Goal: Task Accomplishment & Management: Complete application form

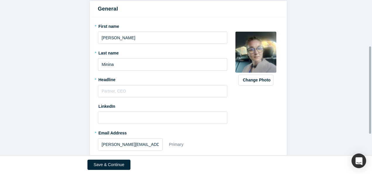
scroll to position [83, 0]
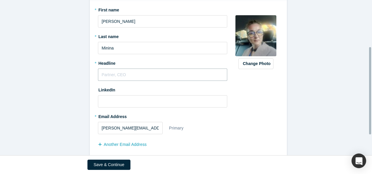
click at [124, 74] on input "text" at bounding box center [163, 75] width 130 height 12
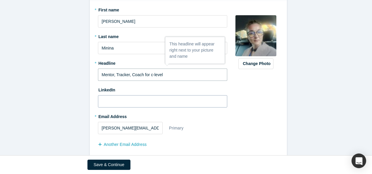
type input "Mentor, Tracker, Coach for c-level"
click at [123, 102] on input at bounding box center [163, 101] width 130 height 12
paste input "[URL][DOMAIN_NAME]"
type input "[URL][DOMAIN_NAME]"
click at [248, 117] on div "Change Photo Zoom Save Remove Upload New" at bounding box center [256, 92] width 45 height 175
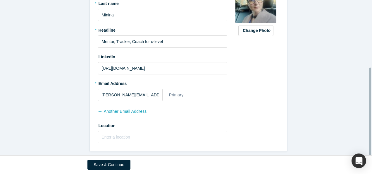
scroll to position [120, 0]
click at [137, 132] on input "text" at bounding box center [163, 137] width 130 height 12
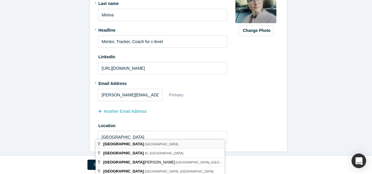
type input "[GEOGRAPHIC_DATA], [GEOGRAPHIC_DATA]"
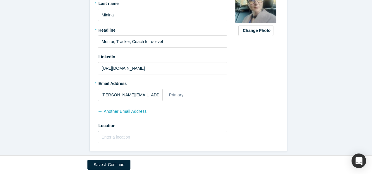
click at [105, 131] on input "text" at bounding box center [163, 137] width 130 height 12
click at [74, 118] on form "Step 1/2: Personal Information All fields marked with * are required. General *…" at bounding box center [188, 37] width 377 height 228
type input "[GEOGRAPHIC_DATA], [GEOGRAPHIC_DATA]"
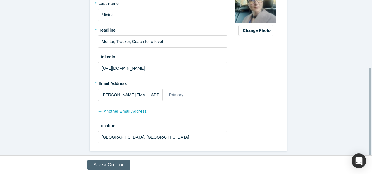
click at [101, 165] on button "Save & Continue" at bounding box center [109, 165] width 43 height 10
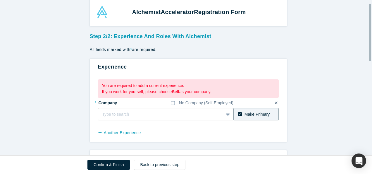
scroll to position [9, 0]
click at [175, 114] on div at bounding box center [160, 113] width 117 height 7
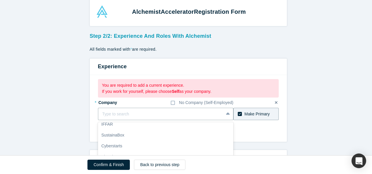
scroll to position [0, 0]
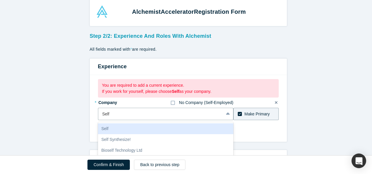
type input "Self"
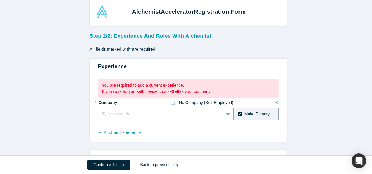
click at [172, 102] on icon at bounding box center [173, 102] width 4 height 5
click at [0, 0] on input "No Company (Self-Employed)" at bounding box center [0, 0] width 0 height 0
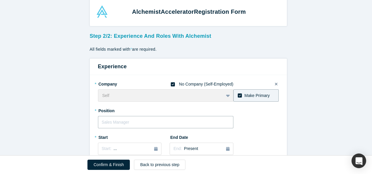
click at [117, 124] on input "text" at bounding box center [166, 122] width 136 height 12
type input "Mentor, Tracker, Coach, CMO"
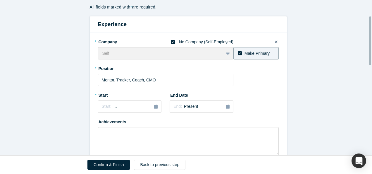
scroll to position [56, 0]
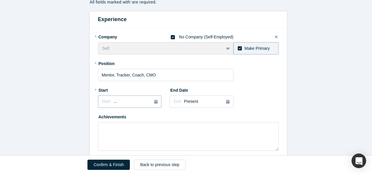
click at [122, 101] on div "Start: ..." at bounding box center [130, 101] width 56 height 6
click at [178, 133] on textarea at bounding box center [188, 136] width 181 height 29
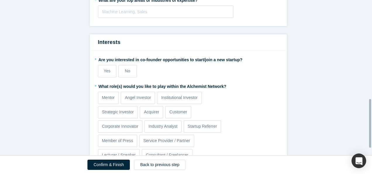
scroll to position [317, 0]
click at [104, 69] on span "Yes" at bounding box center [107, 70] width 7 height 5
click at [0, 0] on input "Yes" at bounding box center [0, 0] width 0 height 0
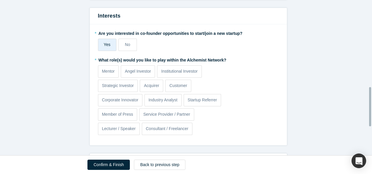
scroll to position [344, 0]
click at [103, 70] on p "Mentor" at bounding box center [108, 71] width 13 height 6
click at [0, 0] on input "Mentor" at bounding box center [0, 0] width 0 height 0
click at [153, 126] on p "Consultant / Freelancer" at bounding box center [167, 128] width 43 height 6
click at [0, 0] on input "Consultant / Freelancer" at bounding box center [0, 0] width 0 height 0
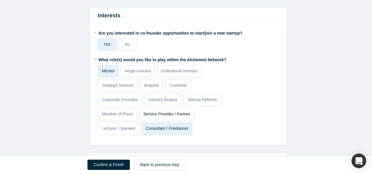
click at [167, 112] on p "Service Provider / Partner" at bounding box center [166, 114] width 47 height 6
click at [0, 0] on input "Service Provider / Partner" at bounding box center [0, 0] width 0 height 0
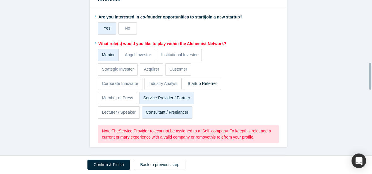
scroll to position [360, 0]
click at [167, 95] on p "Service Provider / Partner" at bounding box center [166, 98] width 47 height 6
click at [0, 0] on input "Service Provider / Partner" at bounding box center [0, 0] width 0 height 0
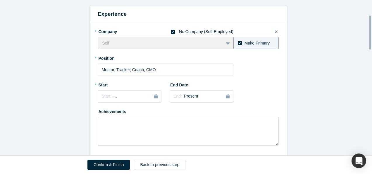
scroll to position [73, 0]
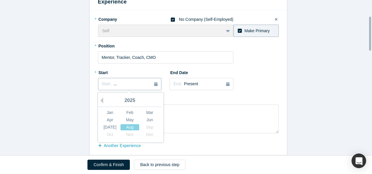
click at [114, 82] on span "..." at bounding box center [116, 83] width 4 height 5
click at [129, 127] on div "Aug" at bounding box center [130, 127] width 19 height 6
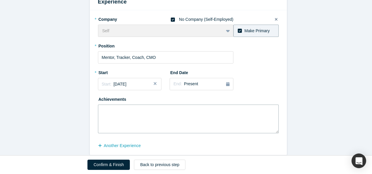
click at [137, 108] on textarea at bounding box center [188, 119] width 181 height 29
paste textarea "Lo, I'd Sita Consec — adipiscin elitse, doeiusm & tempo inc U-labor. ✅ 32+ etdo…"
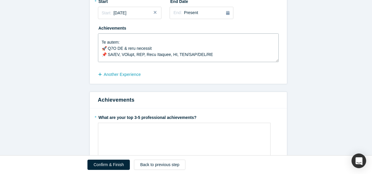
scroll to position [105, 0]
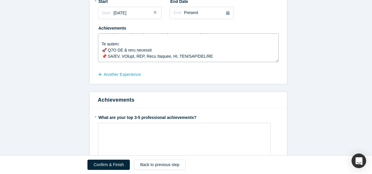
drag, startPoint x: 208, startPoint y: 56, endPoint x: 99, endPoint y: 46, distance: 109.4
click at [99, 46] on textarea at bounding box center [188, 47] width 181 height 29
type textarea "Lo, I'd Sita Consec — adipiscin elitse, doeiusm & tempo inc U-labor. ✅ 32+ etdo…"
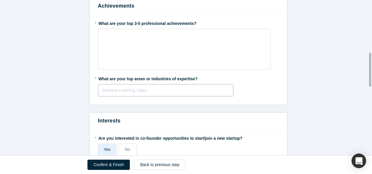
scroll to position [239, 0]
click at [114, 88] on div at bounding box center [165, 89] width 127 height 7
type input "AI"
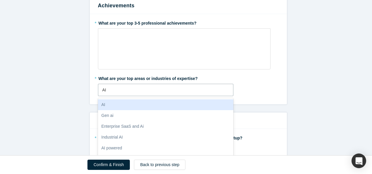
click at [112, 103] on div "AI" at bounding box center [166, 104] width 136 height 11
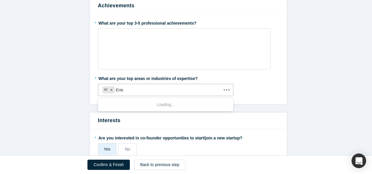
type input "Enter"
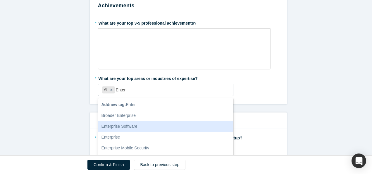
click at [133, 125] on div "Enterprise Software" at bounding box center [166, 126] width 136 height 11
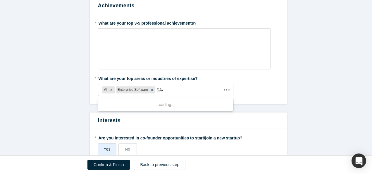
type input "SAAS"
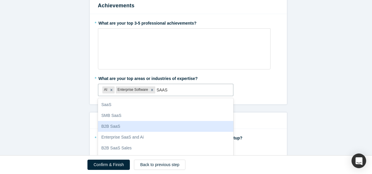
click at [118, 125] on div "B2B SaaS" at bounding box center [166, 126] width 136 height 11
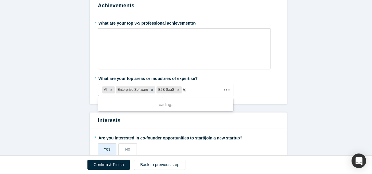
type input "b2b"
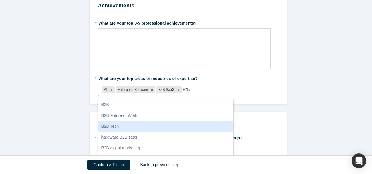
click at [118, 124] on div "B2B Tech" at bounding box center [166, 126] width 136 height 11
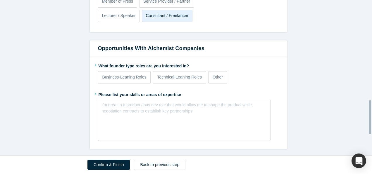
scroll to position [457, 0]
click at [124, 76] on p "Business-Leaning Roles" at bounding box center [124, 77] width 44 height 6
click at [0, 0] on input "Business-Leaning Roles" at bounding box center [0, 0] width 0 height 0
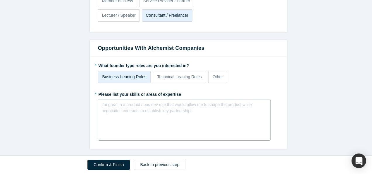
click at [139, 106] on div "rdw-editor" at bounding box center [185, 106] width 158 height 6
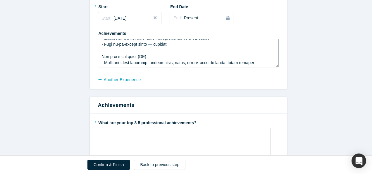
scroll to position [319, 0]
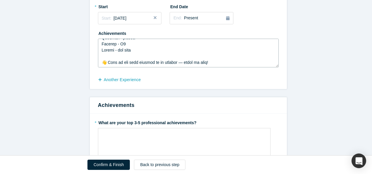
drag, startPoint x: 99, startPoint y: 42, endPoint x: 236, endPoint y: 63, distance: 138.4
click at [236, 63] on textarea at bounding box center [188, 53] width 181 height 29
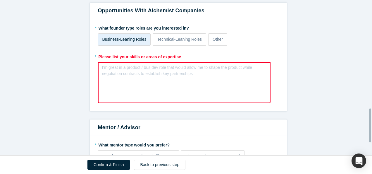
scroll to position [495, 0]
click at [119, 68] on div "rdw-editor" at bounding box center [184, 69] width 157 height 6
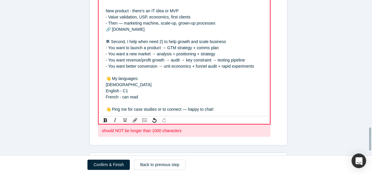
scroll to position [859, 0]
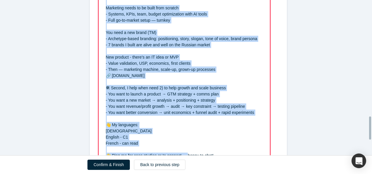
scroll to position [789, 0]
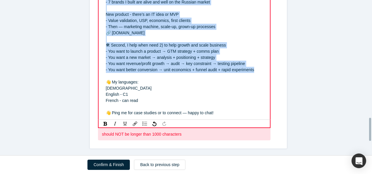
drag, startPoint x: 103, startPoint y: 52, endPoint x: 257, endPoint y: 71, distance: 154.4
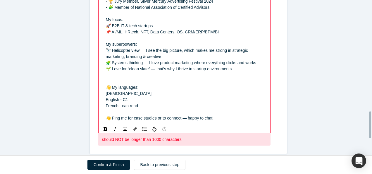
scroll to position [655, 0]
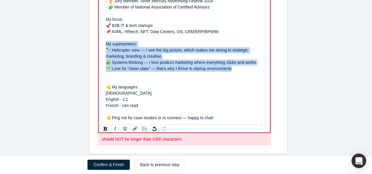
drag, startPoint x: 104, startPoint y: 42, endPoint x: 237, endPoint y: 68, distance: 135.7
click at [237, 68] on div "Hi, I'm [PERSON_NAME] — marketing expert, tracker & coach for C-level. ✅ 20+ ye…" at bounding box center [184, 13] width 157 height 215
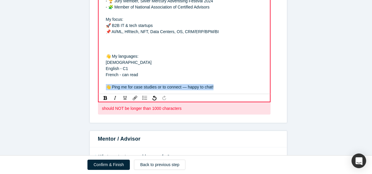
drag, startPoint x: 221, startPoint y: 88, endPoint x: 106, endPoint y: 84, distance: 115.1
click at [106, 84] on div "👋 Ping me for case studies or to connect — happy to chat!" at bounding box center [184, 87] width 157 height 6
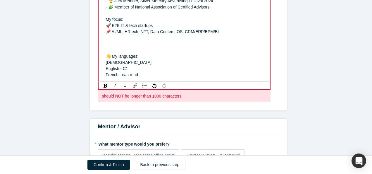
click at [118, 43] on div "rdw-editor" at bounding box center [184, 44] width 157 height 6
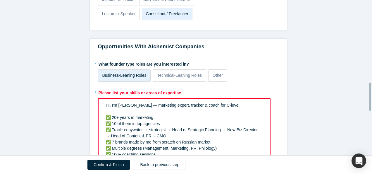
scroll to position [458, 0]
click at [122, 110] on div "rdw-editor" at bounding box center [184, 112] width 157 height 6
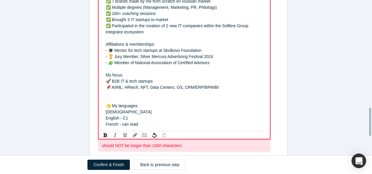
scroll to position [597, 0]
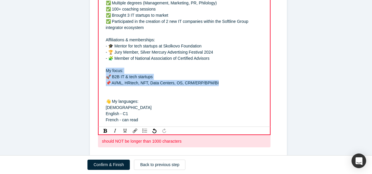
drag, startPoint x: 215, startPoint y: 81, endPoint x: 101, endPoint y: 72, distance: 114.0
click at [102, 72] on div "Hi, I'm [PERSON_NAME] — marketing expert, tracker & coach for C-level. ✅ 20+ ye…" at bounding box center [184, 42] width 164 height 163
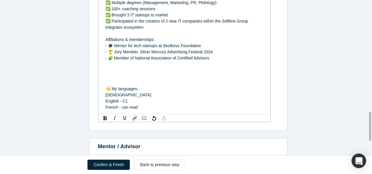
scroll to position [597, 0]
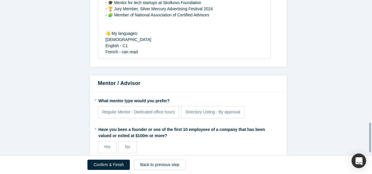
scroll to position [654, 0]
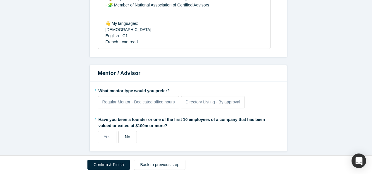
click at [126, 134] on span "No" at bounding box center [127, 136] width 5 height 5
click at [0, 0] on input "No" at bounding box center [0, 0] width 0 height 0
click at [130, 100] on span "Regular Mentor - Dedicated office hours" at bounding box center [138, 102] width 73 height 5
click at [0, 0] on input "Regular Mentor - Dedicated office hours" at bounding box center [0, 0] width 0 height 0
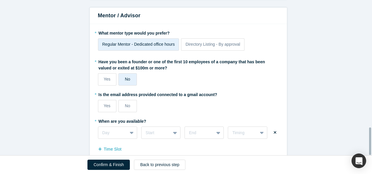
scroll to position [722, 0]
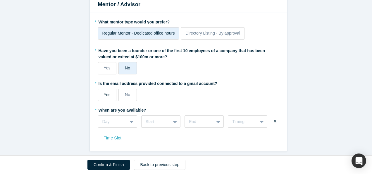
click at [106, 92] on span "Yes" at bounding box center [107, 94] width 7 height 5
click at [0, 0] on input "Yes" at bounding box center [0, 0] width 0 height 0
click at [128, 116] on div "Day" at bounding box center [117, 121] width 39 height 12
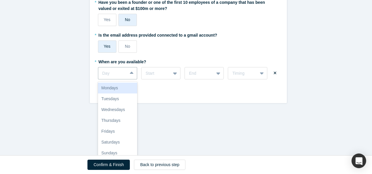
click at [113, 83] on div "Mondays" at bounding box center [117, 88] width 39 height 11
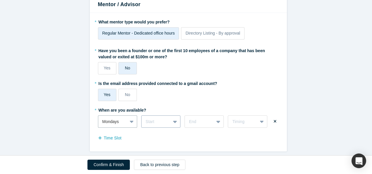
click at [169, 119] on div "Start" at bounding box center [160, 121] width 39 height 12
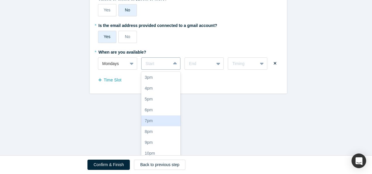
scroll to position [99, 0]
click at [157, 126] on div "8pm" at bounding box center [160, 131] width 39 height 11
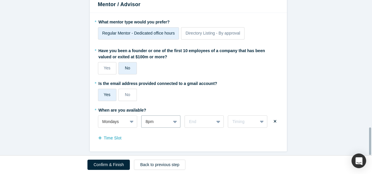
scroll to position [722, 0]
click at [201, 116] on div "End" at bounding box center [204, 121] width 39 height 12
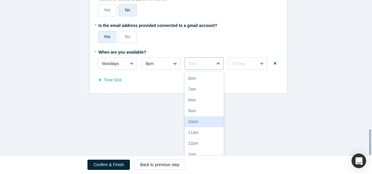
click at [201, 116] on div "10am" at bounding box center [204, 121] width 39 height 11
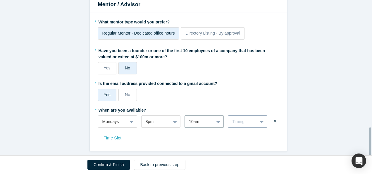
click at [243, 117] on div "Timing" at bounding box center [247, 121] width 39 height 12
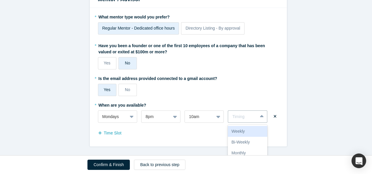
click at [249, 126] on div "Weekly" at bounding box center [247, 131] width 39 height 11
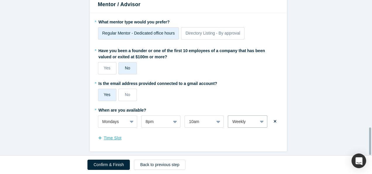
click at [110, 133] on button "Time Slot" at bounding box center [113, 138] width 30 height 10
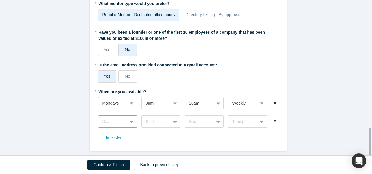
scroll to position [789, 0]
click at [131, 118] on div "Day" at bounding box center [117, 121] width 39 height 12
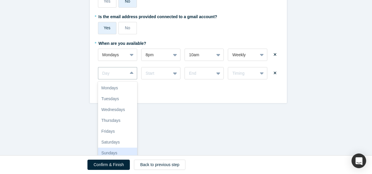
click at [119, 148] on div "Sundays" at bounding box center [117, 153] width 39 height 11
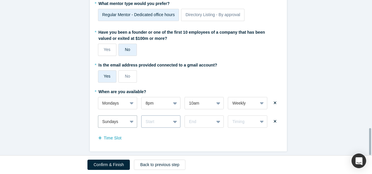
click at [161, 120] on div "Start" at bounding box center [160, 121] width 39 height 12
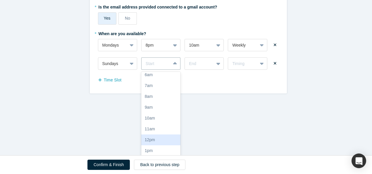
scroll to position [0, 0]
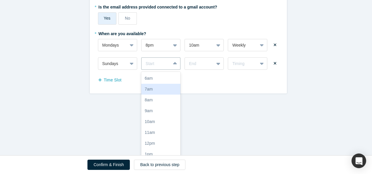
click at [159, 84] on div "7am" at bounding box center [160, 89] width 39 height 11
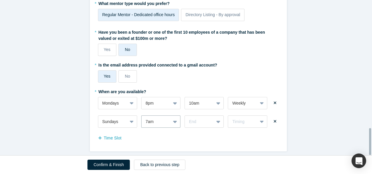
scroll to position [741, 0]
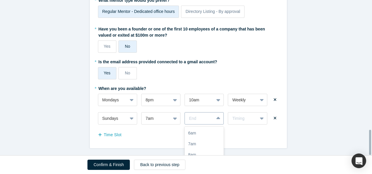
click at [206, 119] on div "17 results available. Use Up and Down to choose options, press Enter to select …" at bounding box center [204, 118] width 39 height 12
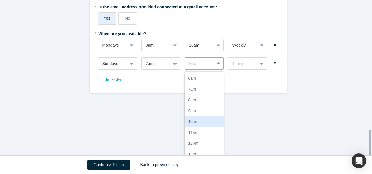
click at [201, 118] on div "10am" at bounding box center [204, 121] width 39 height 11
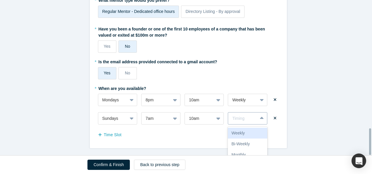
click at [241, 115] on div "Timing" at bounding box center [242, 118] width 29 height 7
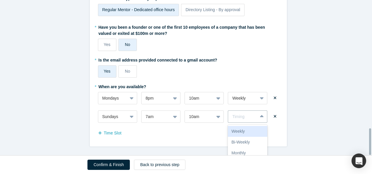
click at [242, 126] on div "Weekly" at bounding box center [247, 131] width 39 height 11
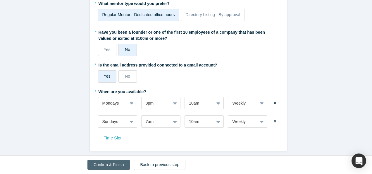
click at [105, 163] on button "Confirm & Finish" at bounding box center [109, 165] width 42 height 10
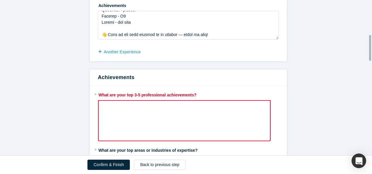
scroll to position [235, 0]
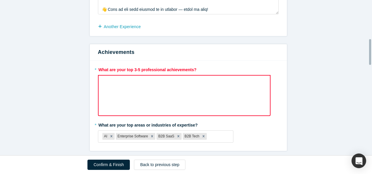
click at [120, 84] on div "rdw-editor" at bounding box center [184, 82] width 157 height 6
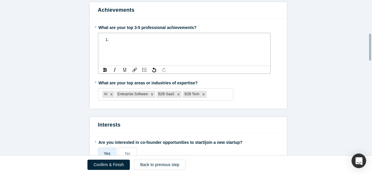
scroll to position [192, 0]
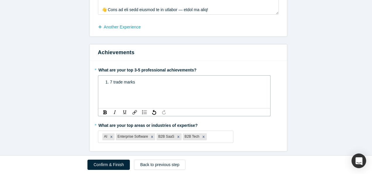
click at [107, 81] on span "1. 7 trade marks" at bounding box center [121, 82] width 30 height 5
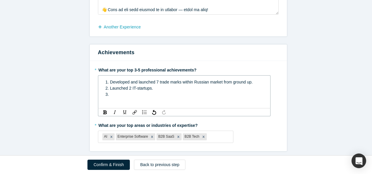
click at [151, 88] on div "2. Launched 2 IT-startups." at bounding box center [185, 88] width 158 height 6
click at [119, 92] on div "3." at bounding box center [185, 94] width 158 height 6
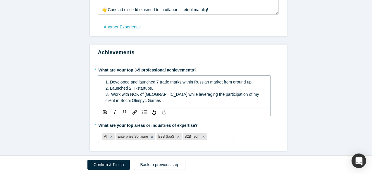
click at [237, 95] on span "3. Work with NOK of [GEOGRAPHIC_DATA] while leveraging the participation of my …" at bounding box center [183, 97] width 155 height 11
click at [156, 104] on div "1. Developed and launched 7 trade marks within Russian market from ground up. 2…" at bounding box center [184, 91] width 165 height 28
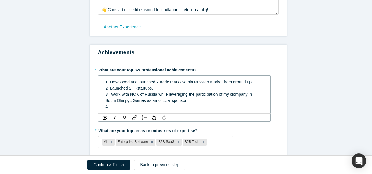
click at [110, 104] on div "4." at bounding box center [185, 107] width 158 height 6
